Goal: Navigation & Orientation: Find specific page/section

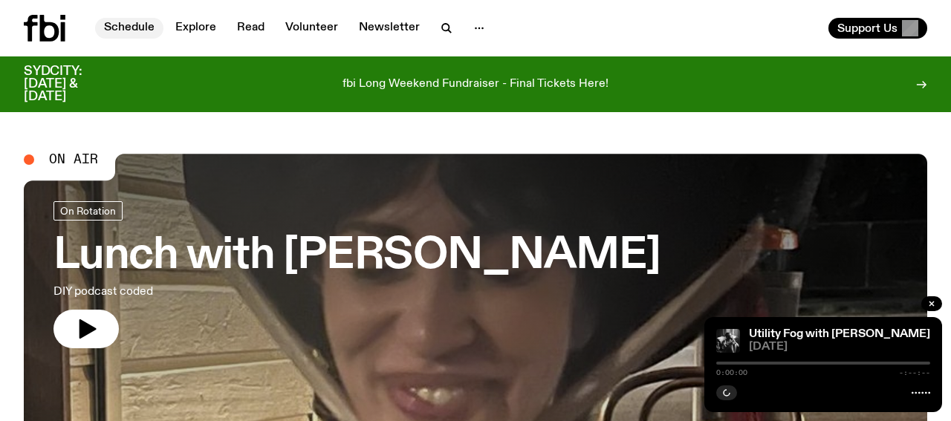
click at [111, 32] on link "Schedule" at bounding box center [129, 28] width 68 height 21
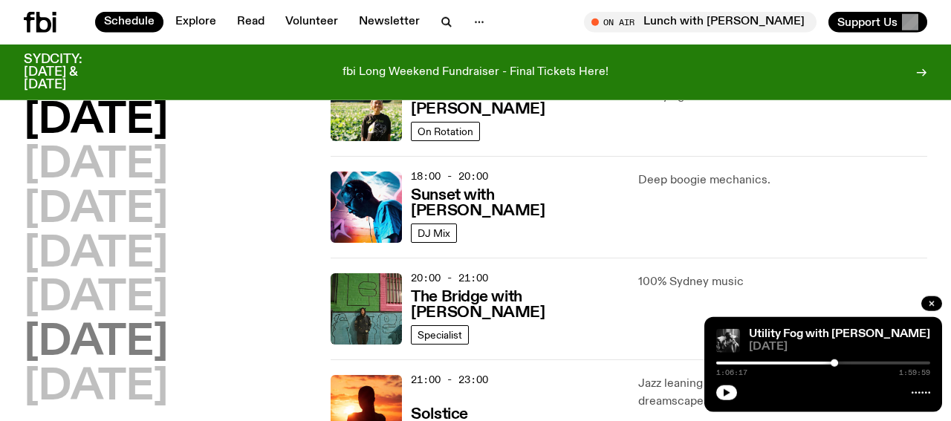
scroll to position [689, 0]
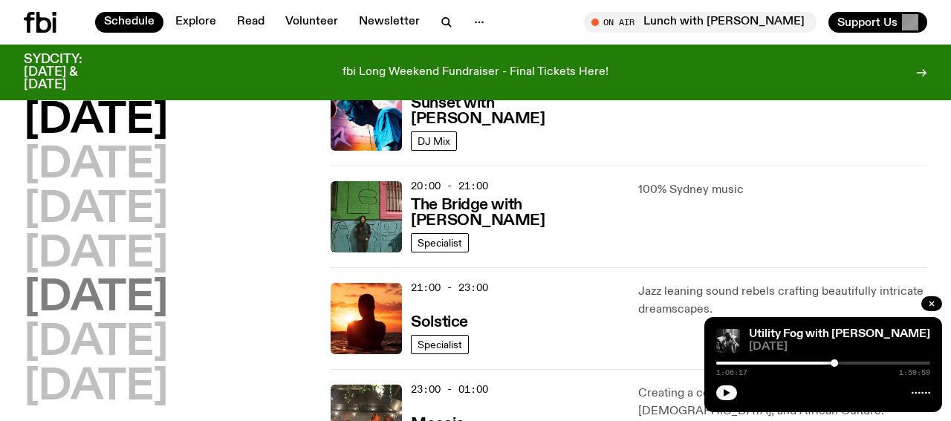
click at [81, 296] on h2 "[DATE]" at bounding box center [96, 299] width 144 height 42
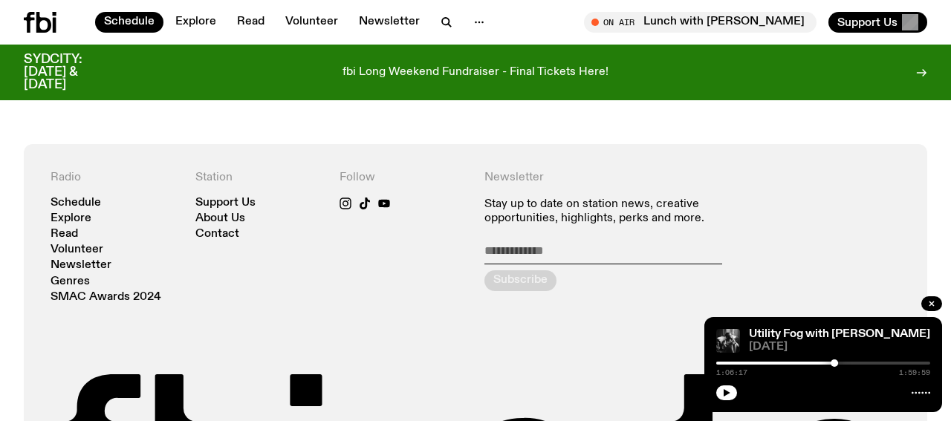
scroll to position [1206, 0]
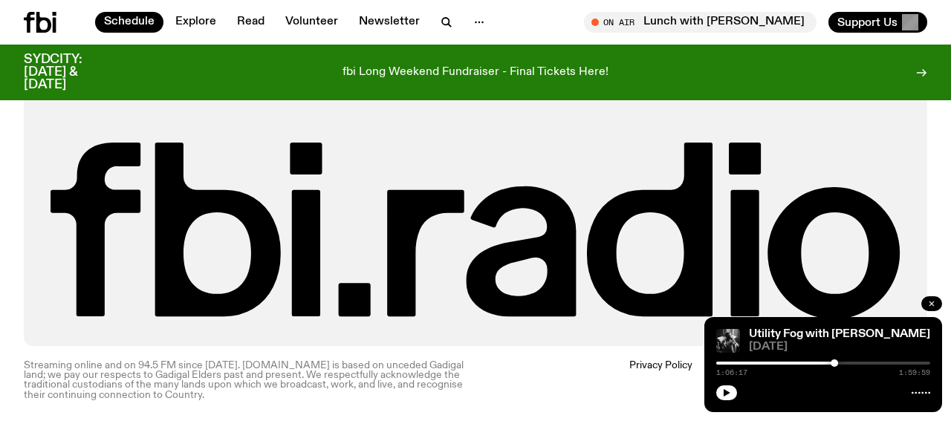
click at [928, 305] on icon "button" at bounding box center [931, 303] width 9 height 9
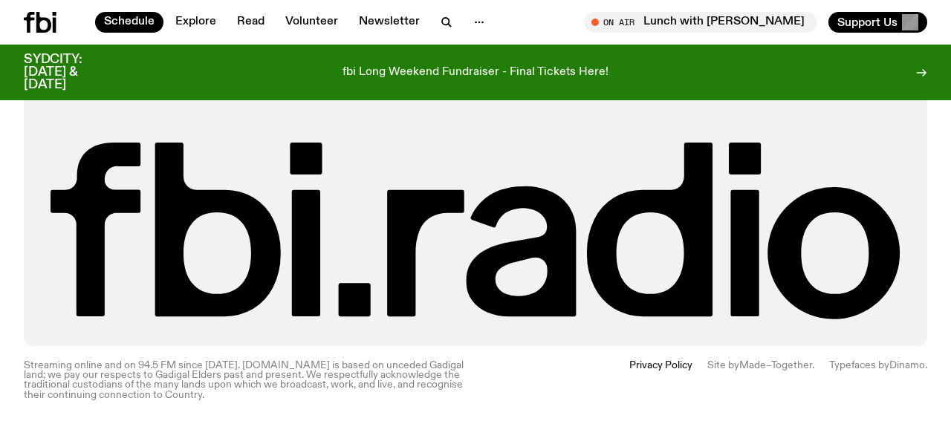
click at [919, 74] on icon at bounding box center [921, 73] width 12 height 12
click at [129, 24] on link "Schedule" at bounding box center [129, 22] width 68 height 21
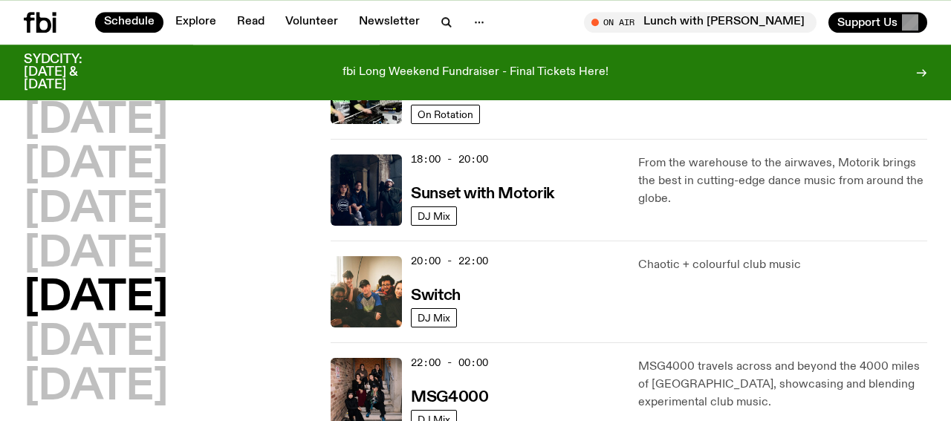
scroll to position [510, 0]
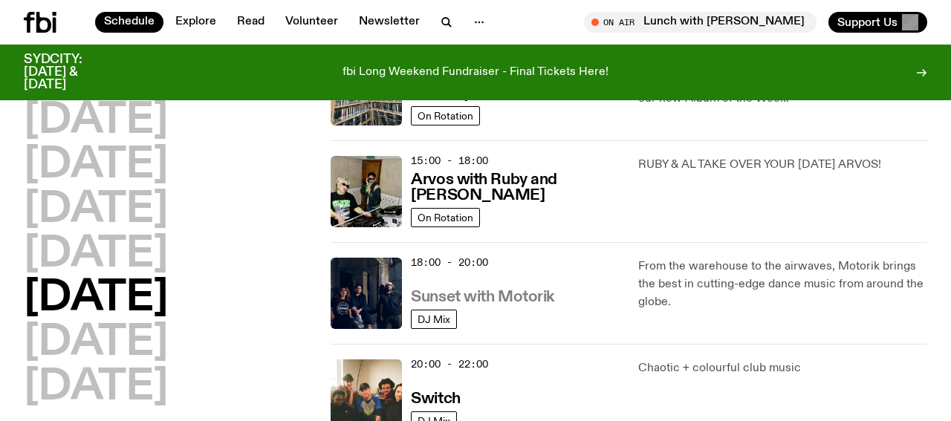
click at [486, 293] on h3 "Sunset with Motorik" at bounding box center [482, 298] width 143 height 16
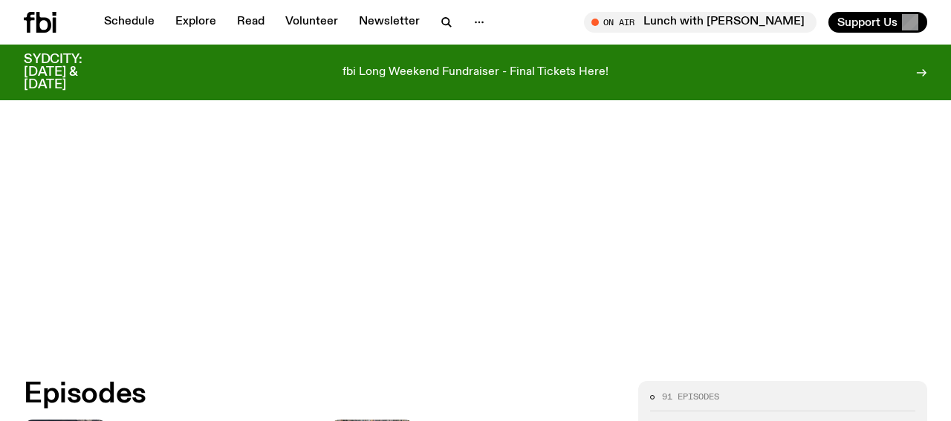
scroll to position [606, 0]
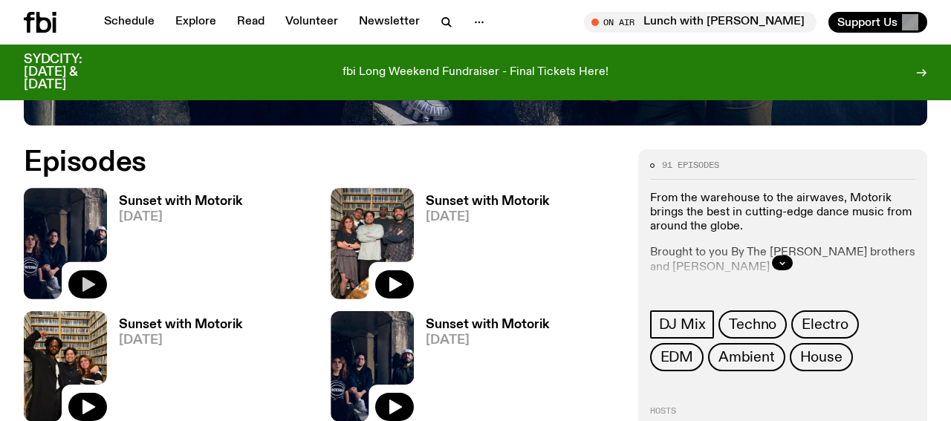
click at [87, 279] on icon "button" at bounding box center [88, 284] width 13 height 15
